Goal: Check status: Check status

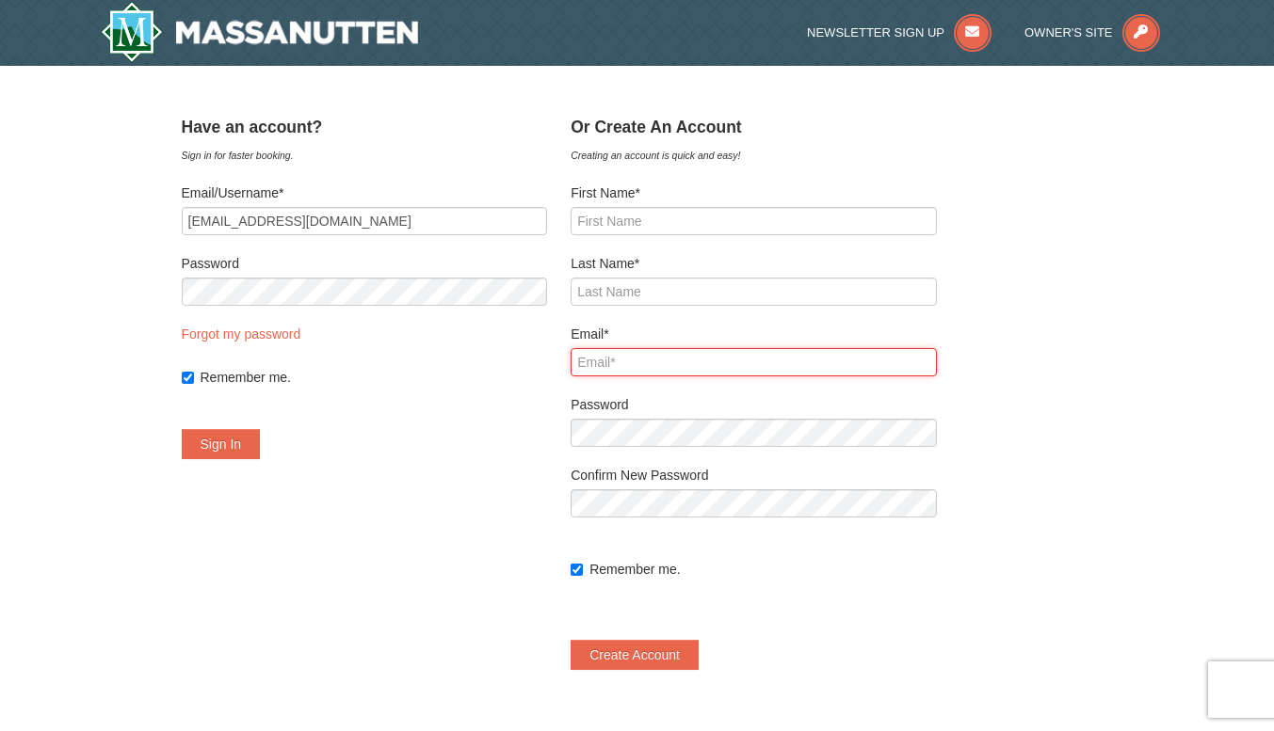
type input "[PERSON_NAME][EMAIL_ADDRESS][DOMAIN_NAME]"
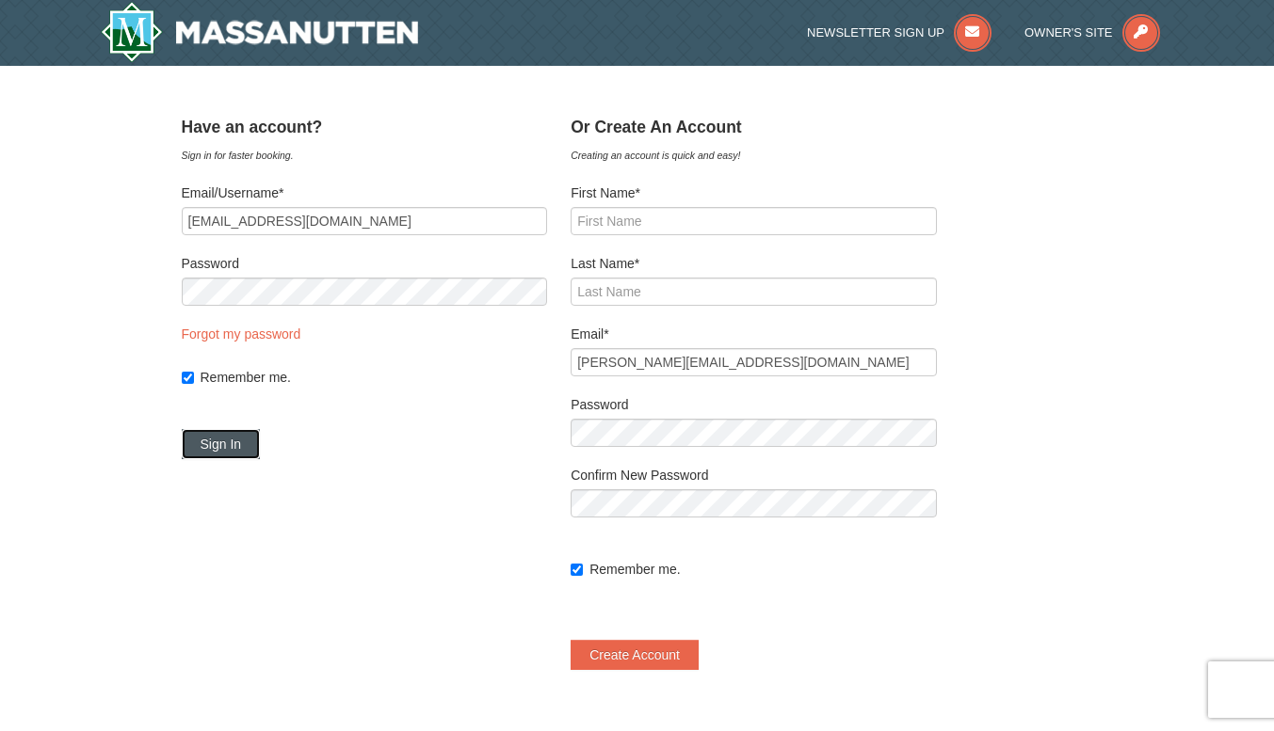
click at [223, 444] on button "Sign In" at bounding box center [221, 444] width 79 height 30
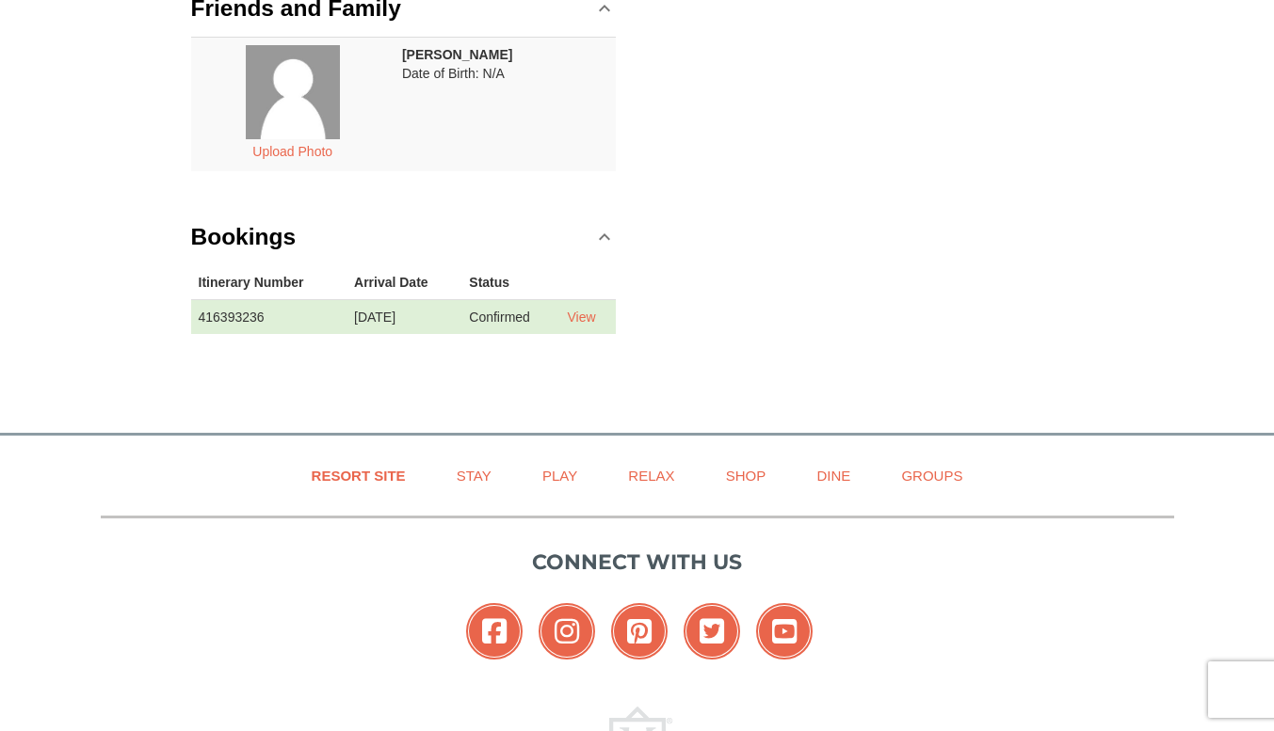
scroll to position [377, 0]
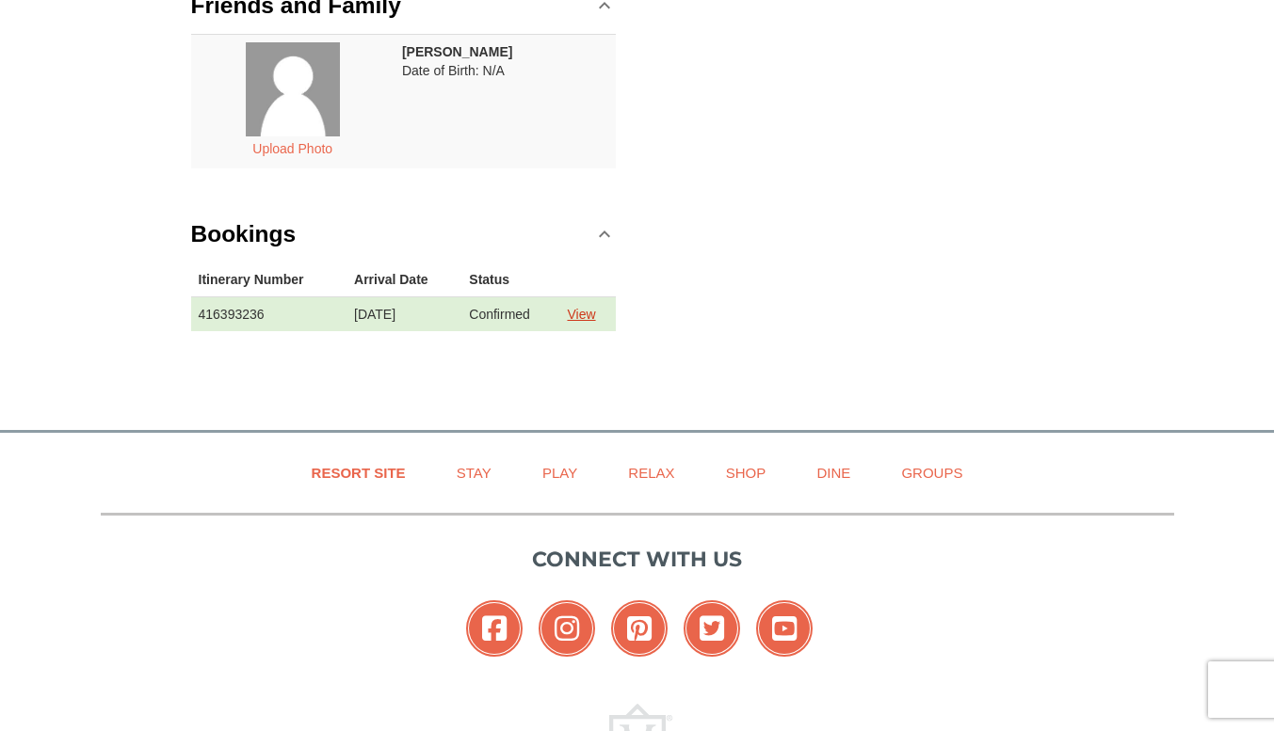
click at [586, 314] on link "View" at bounding box center [581, 314] width 28 height 15
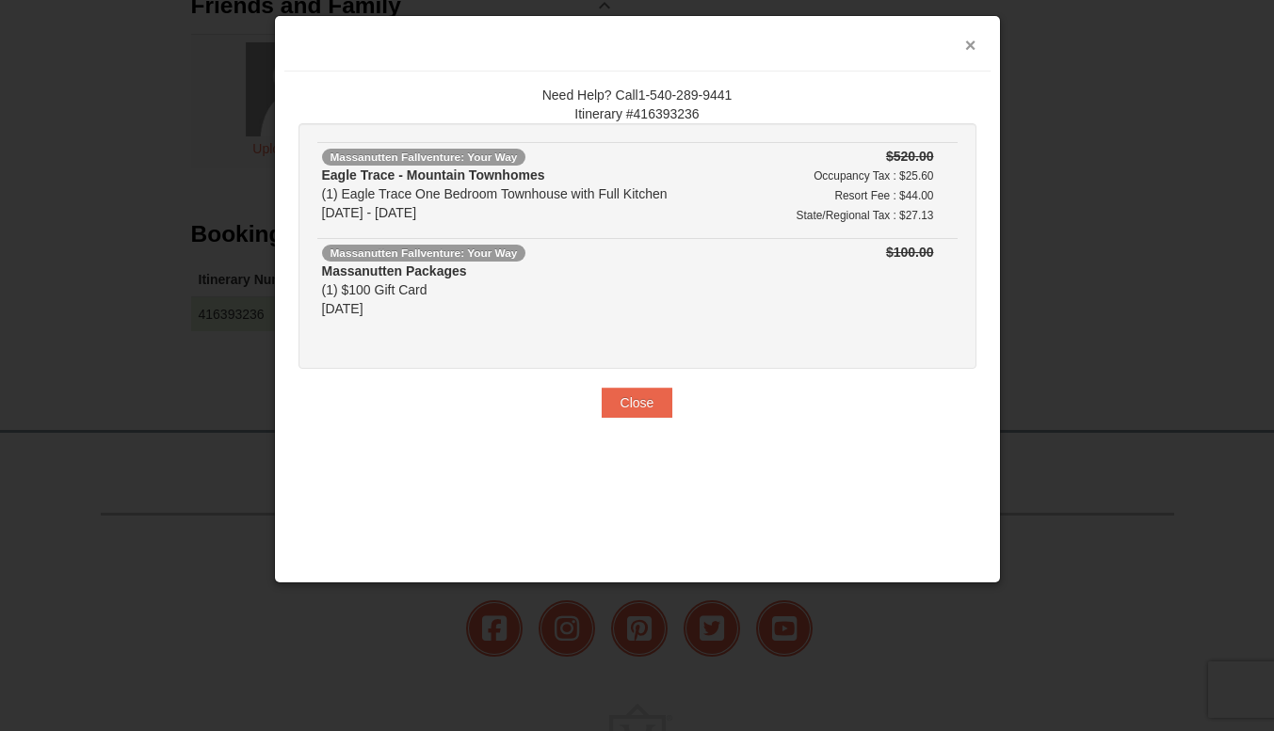
click at [974, 46] on button "×" at bounding box center [970, 45] width 11 height 19
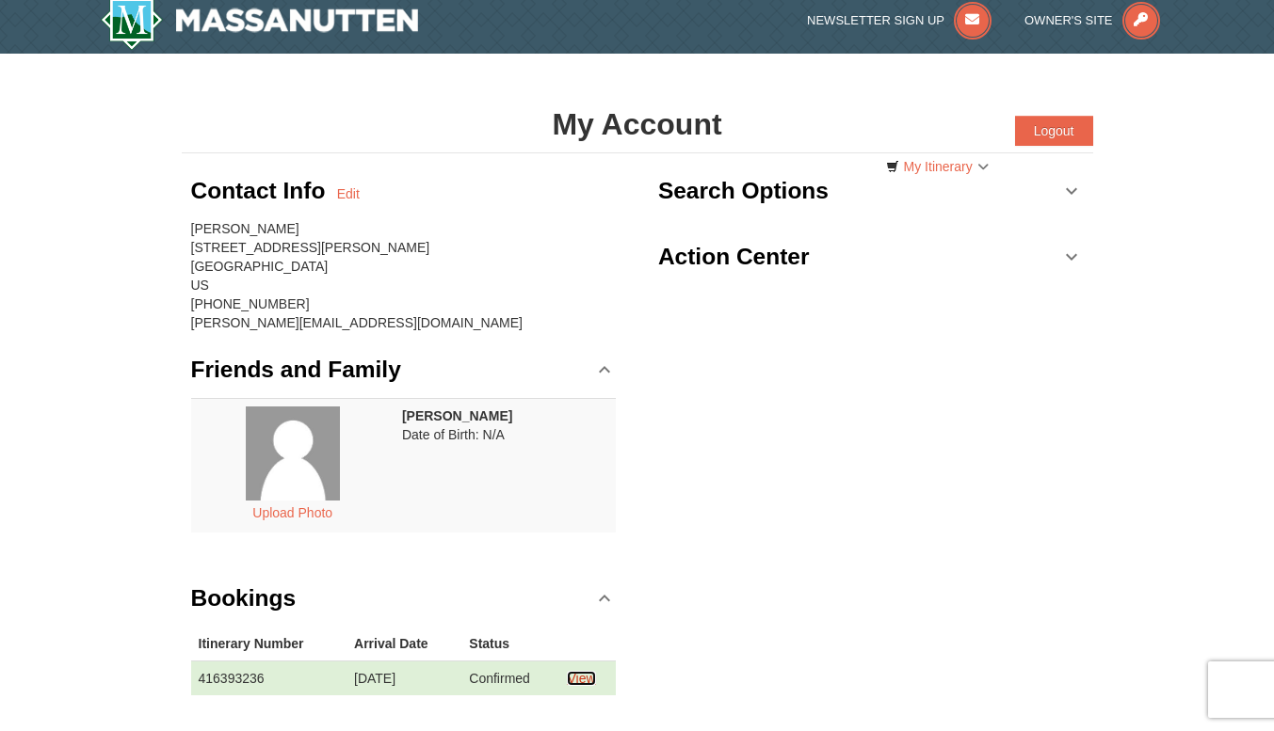
scroll to position [0, 0]
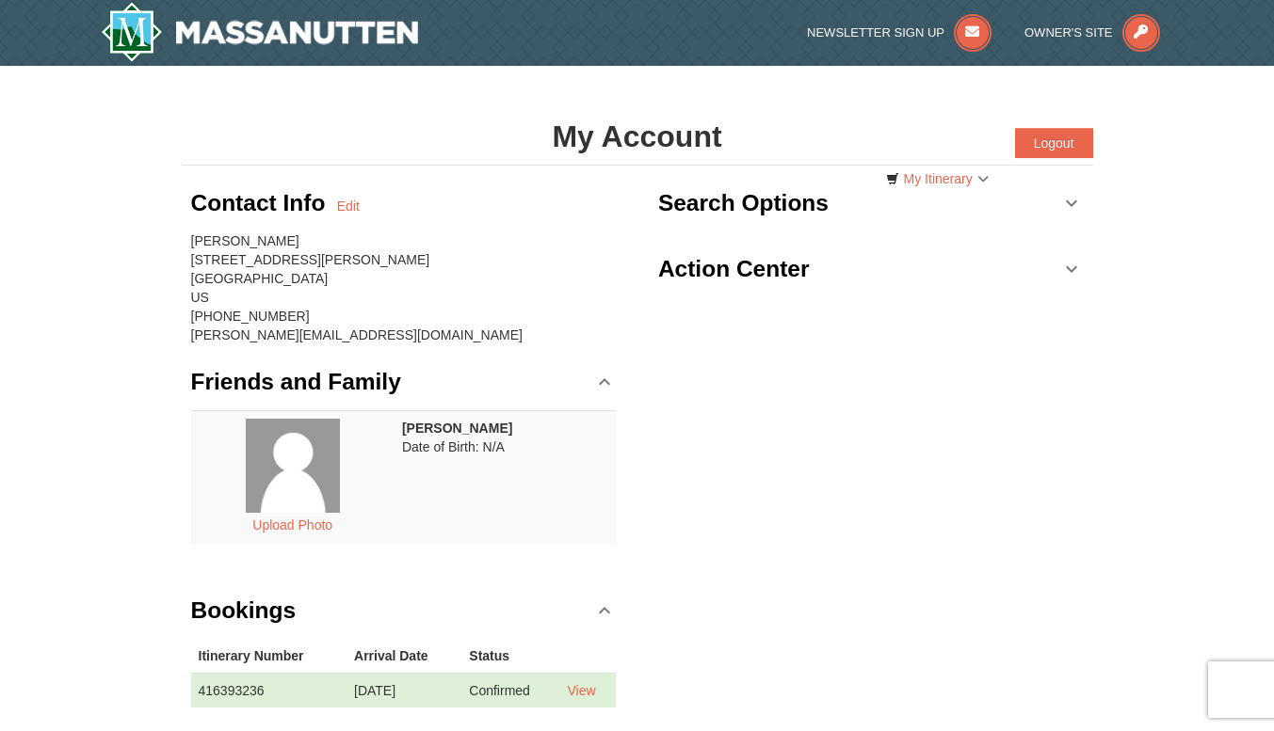
click at [1066, 273] on link "Action Center" at bounding box center [870, 269] width 425 height 56
click at [1071, 205] on link "Search Options" at bounding box center [870, 203] width 425 height 56
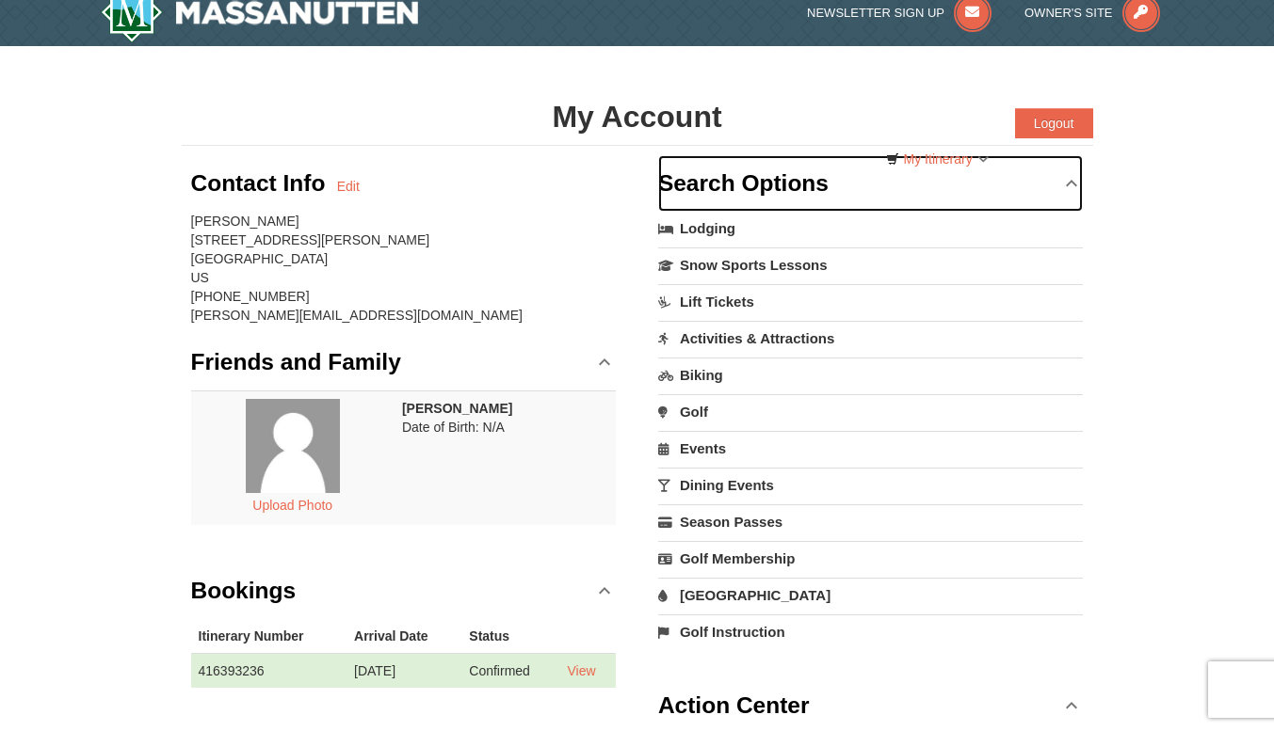
scroll to position [23, 0]
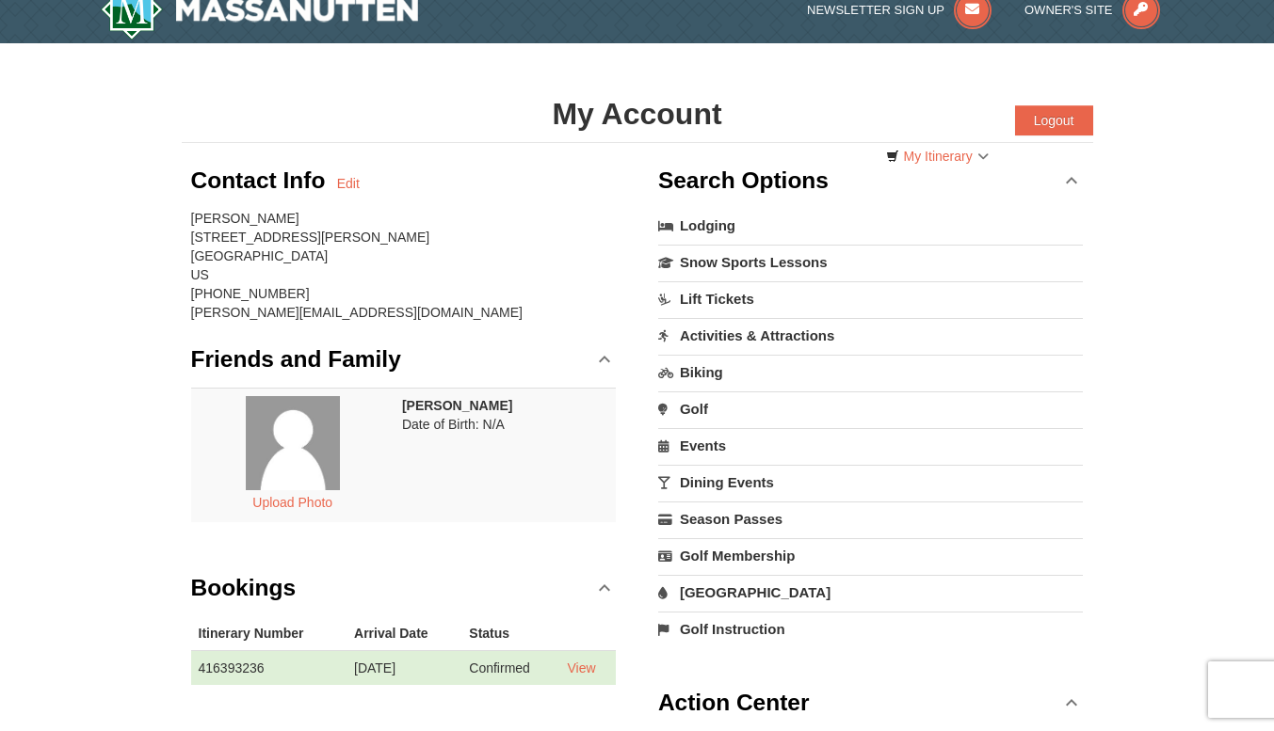
click at [700, 227] on link "Lodging" at bounding box center [870, 226] width 425 height 34
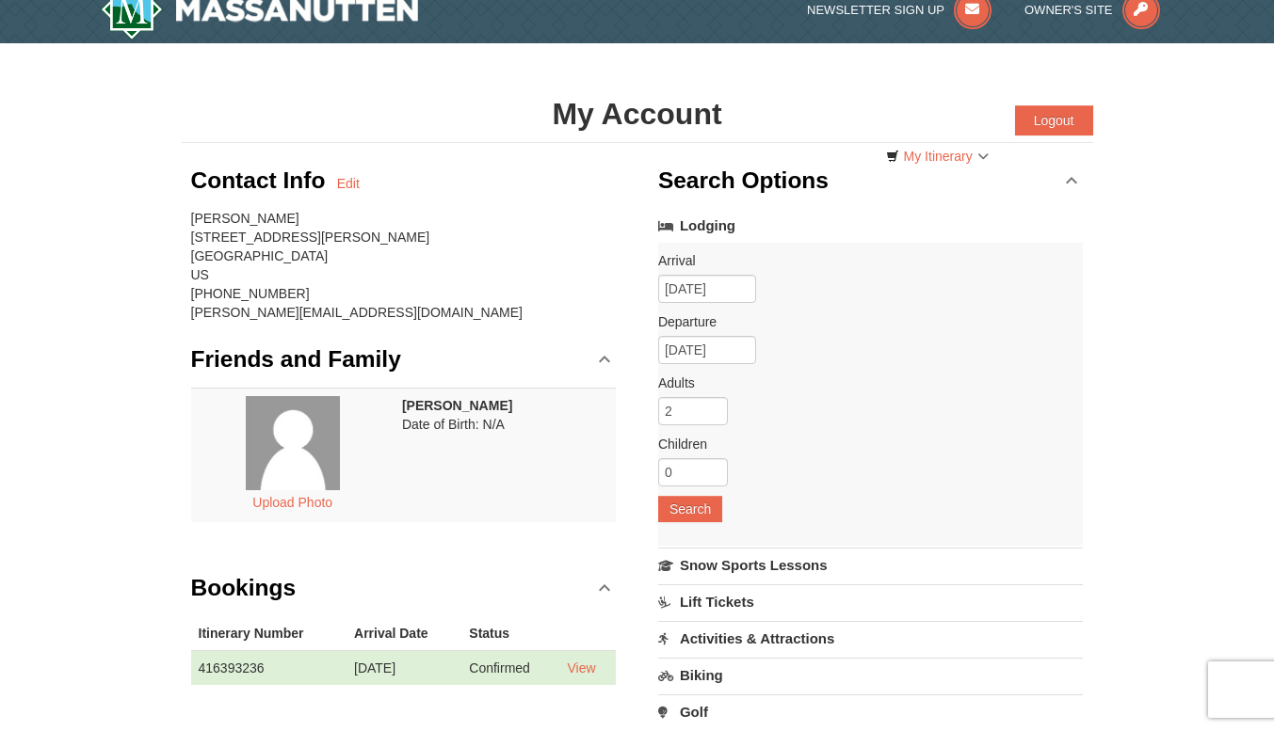
click at [1160, 341] on div "× My Account Categories Map List Filter My Itinerary Questions? 1-540-289-9441 …" at bounding box center [637, 583] width 1274 height 1081
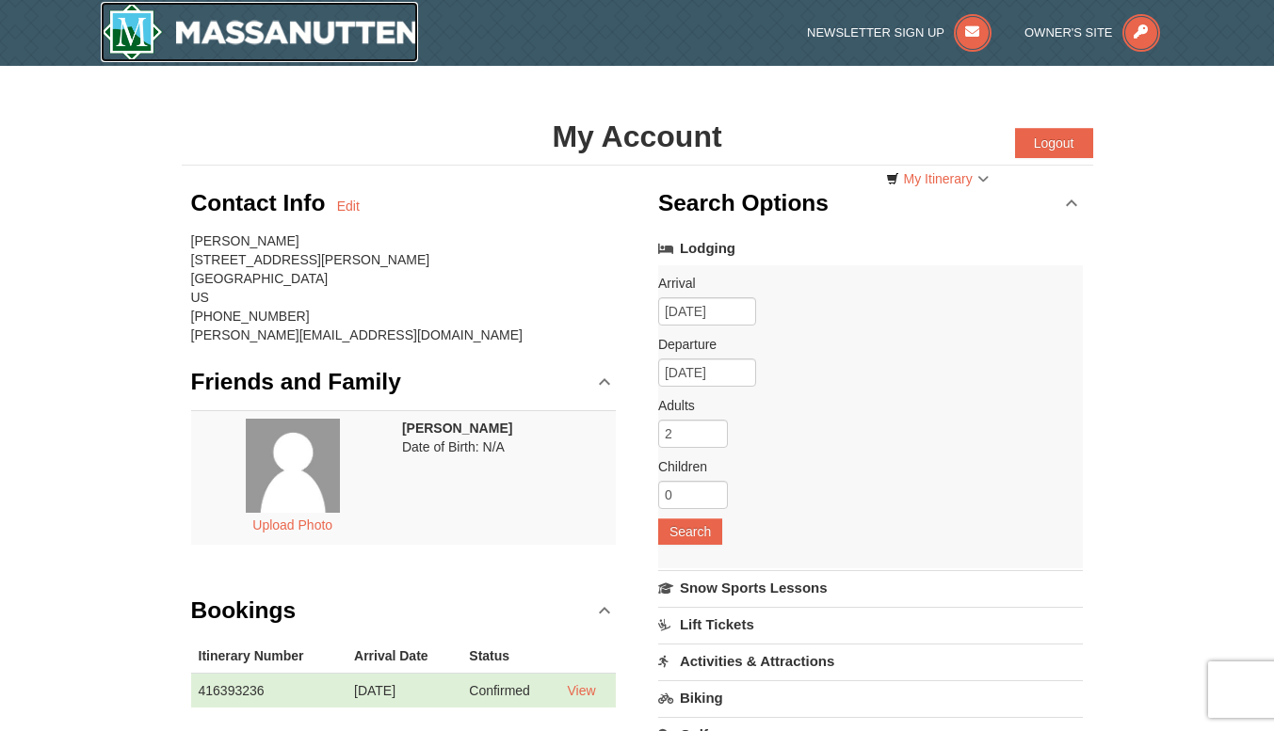
click at [280, 27] on img at bounding box center [260, 32] width 318 height 60
